Goal: Transaction & Acquisition: Book appointment/travel/reservation

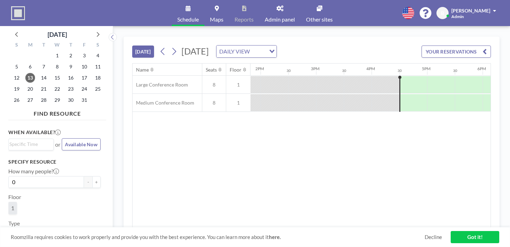
scroll to position [0, 793]
click at [269, 47] on div "DAILY VIEW Loading..." at bounding box center [247, 51] width 60 height 12
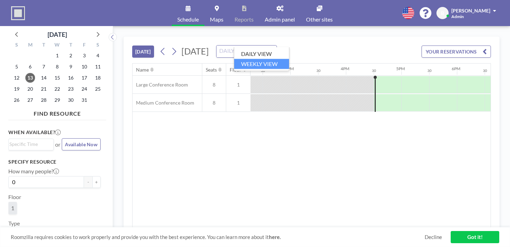
click at [263, 59] on li "WEEKLY VIEW" at bounding box center [261, 64] width 55 height 10
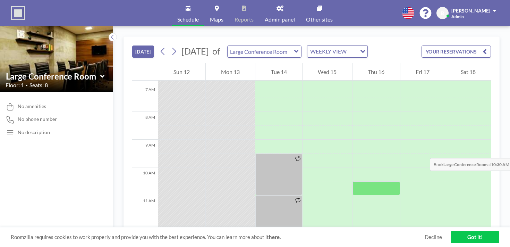
scroll to position [191, 0]
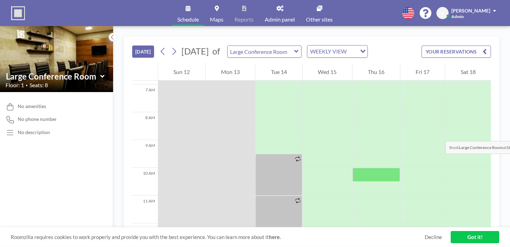
click at [355, 168] on div at bounding box center [377, 175] width 48 height 14
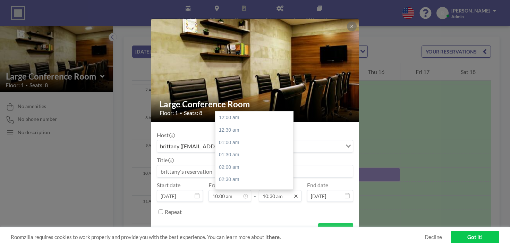
scroll to position [233, 0]
click at [294, 194] on icon at bounding box center [295, 195] width 3 height 3
click at [240, 186] on div "12:30 pm" at bounding box center [255, 192] width 78 height 12
type input "12:30 pm"
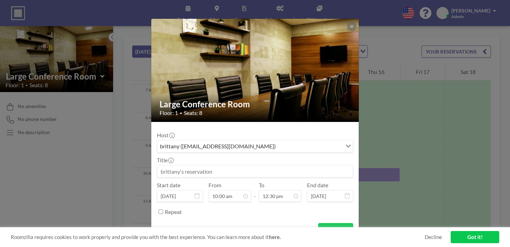
scroll to position [0, 0]
click at [228, 165] on input at bounding box center [255, 171] width 196 height 12
type input "PCF Staff Meeting"
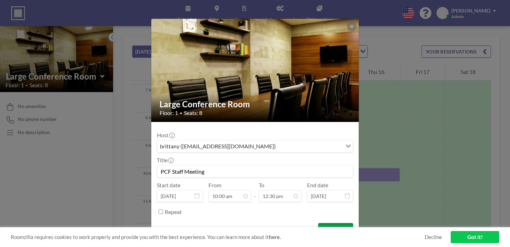
click at [322, 223] on button "BOOK NOW" at bounding box center [335, 229] width 35 height 12
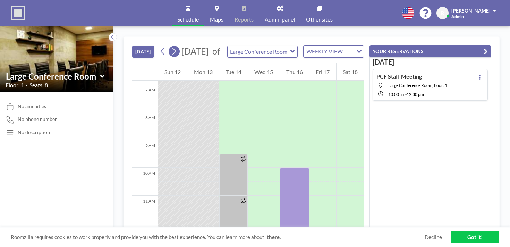
click at [171, 46] on icon at bounding box center [174, 51] width 7 height 10
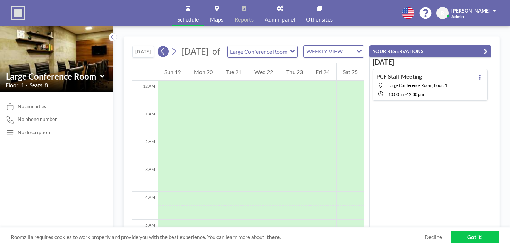
click at [160, 46] on icon at bounding box center [163, 51] width 7 height 10
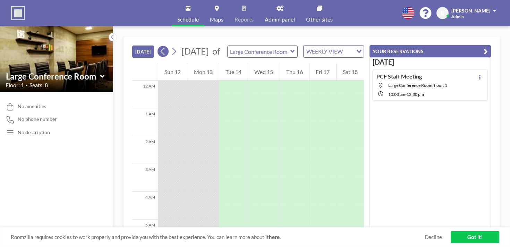
click at [160, 46] on icon at bounding box center [163, 51] width 7 height 10
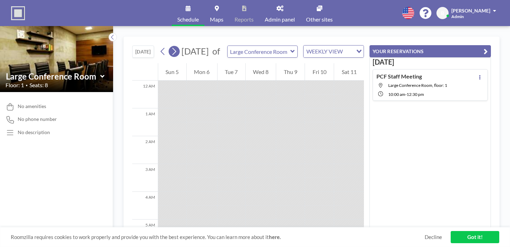
click at [171, 46] on icon at bounding box center [174, 51] width 7 height 10
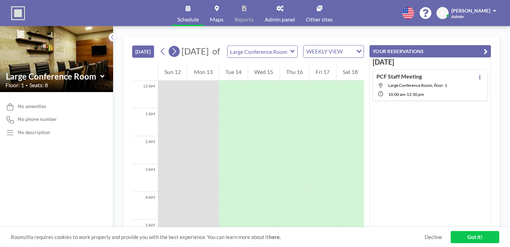
click at [171, 46] on icon at bounding box center [174, 51] width 7 height 10
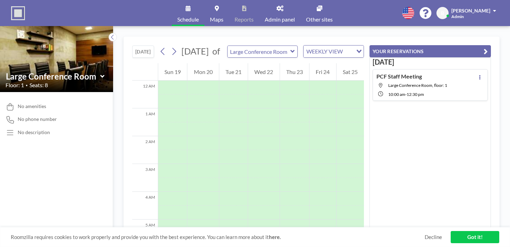
click at [228, 46] on input "Large Conference Room" at bounding box center [259, 51] width 63 height 11
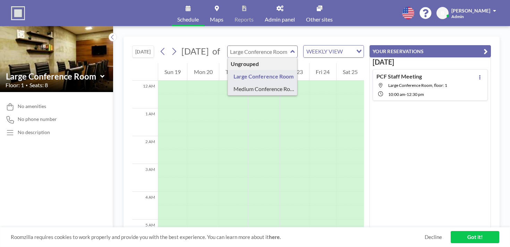
type input "Medium Conference Room"
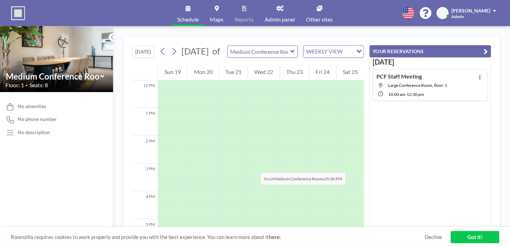
scroll to position [334, 0]
click at [160, 46] on icon at bounding box center [163, 51] width 7 height 10
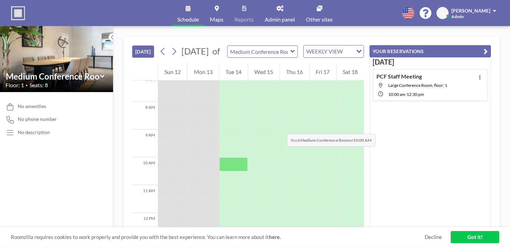
scroll to position [199, 0]
click at [225, 159] on div at bounding box center [233, 166] width 28 height 14
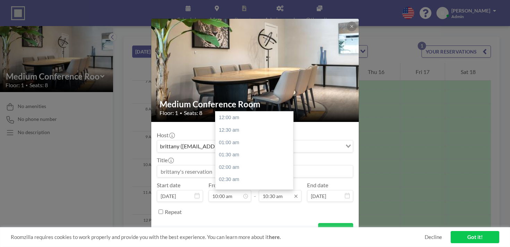
scroll to position [233, 0]
click at [280, 190] on input "10:30 am" at bounding box center [280, 196] width 43 height 12
click at [240, 176] on div "12:00 pm" at bounding box center [255, 182] width 78 height 12
type input "12:00 pm"
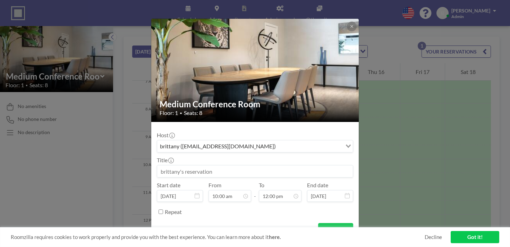
click at [247, 165] on input at bounding box center [255, 171] width 196 height 12
click at [179, 165] on input "Development Meetings" at bounding box center [255, 171] width 196 height 12
type input "PCF Development Meetings"
click at [322, 223] on button "BOOK NOW" at bounding box center [335, 229] width 35 height 12
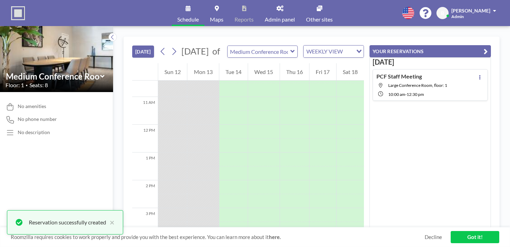
scroll to position [377, 0]
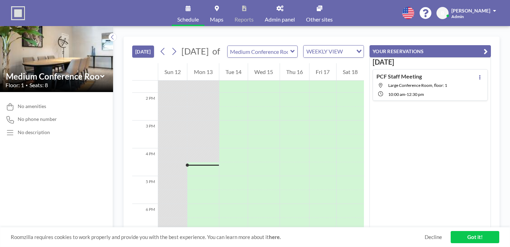
click at [447, 73] on div "PCF Staff Meeting Large Conference Room, floor: 1 10:00 AM - 12:30 PM" at bounding box center [412, 85] width 71 height 24
type input "Large Conference Room"
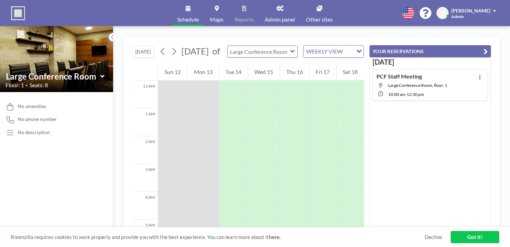
click at [232, 46] on input "text" at bounding box center [259, 51] width 63 height 11
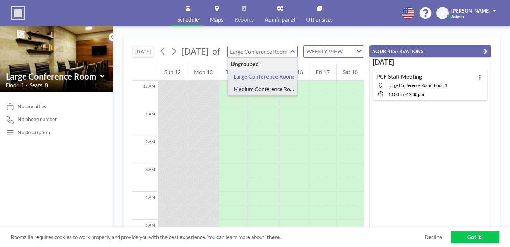
type input "Medium Conference Room"
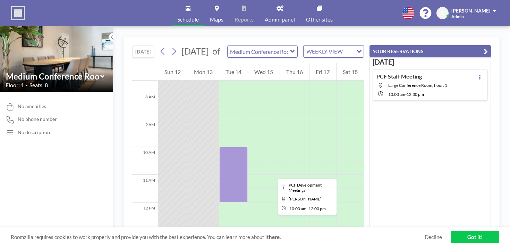
scroll to position [216, 0]
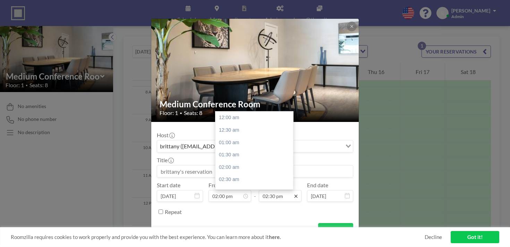
scroll to position [321, 0]
click at [241, 185] on div "04:00 pm" at bounding box center [255, 191] width 78 height 12
type input "04:00 pm"
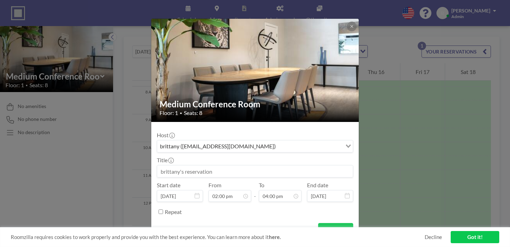
click at [213, 165] on input at bounding box center [255, 171] width 196 height 12
type input "PCF Development Meetings"
click at [326, 223] on button "BOOK NOW" at bounding box center [335, 229] width 35 height 12
